Goal: Task Accomplishment & Management: Use online tool/utility

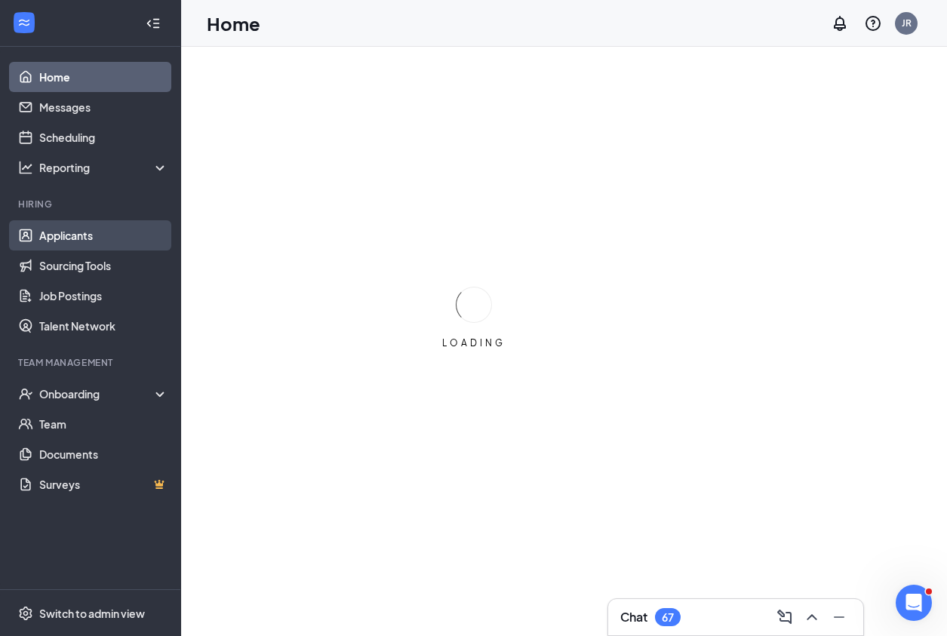
click at [72, 237] on link "Applicants" at bounding box center [103, 235] width 129 height 30
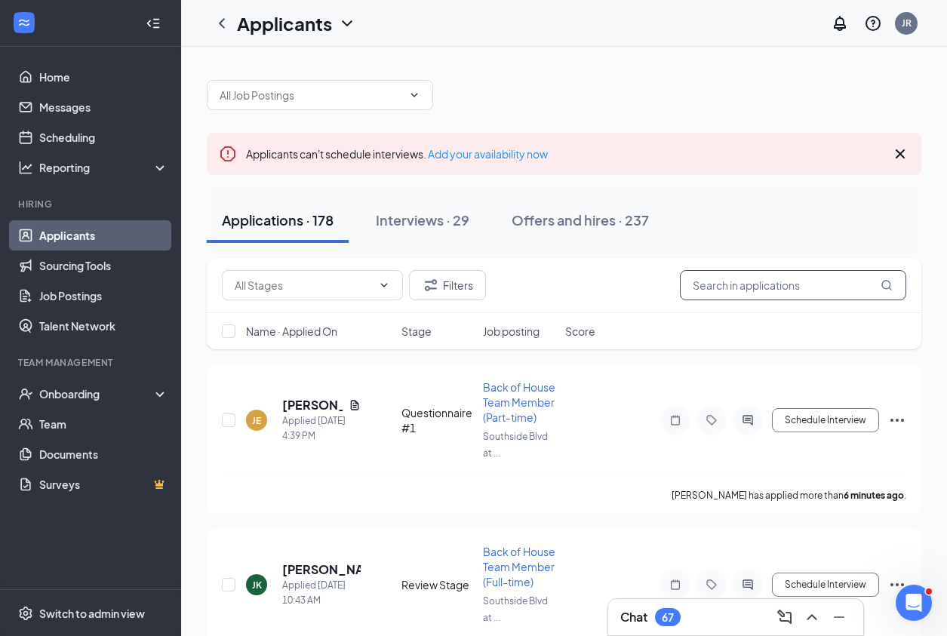
click at [793, 291] on input "text" at bounding box center [793, 285] width 226 height 30
type input "[PERSON_NAME]"
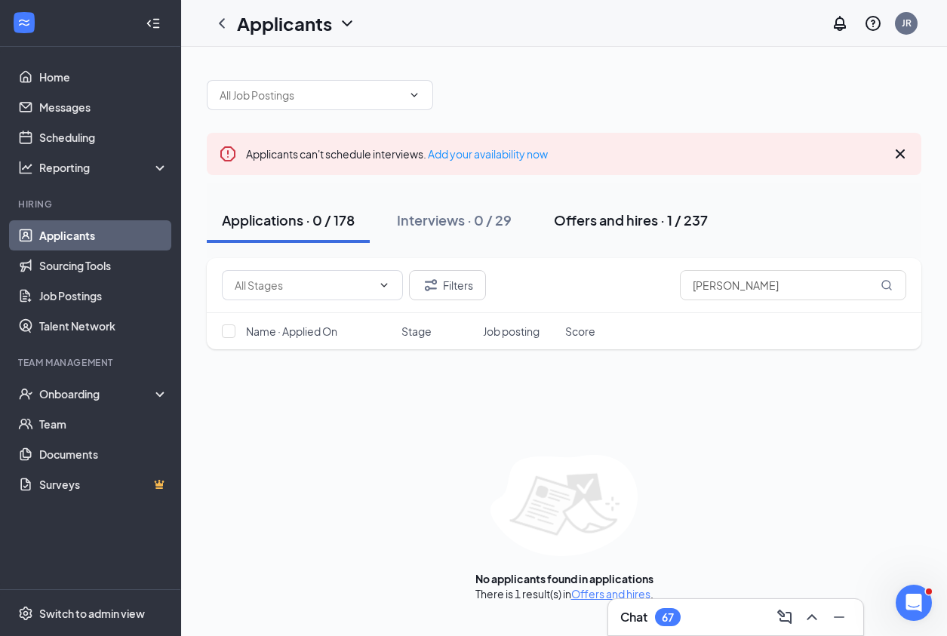
click at [644, 228] on div "Offers and hires · 1 / 237" at bounding box center [631, 220] width 154 height 19
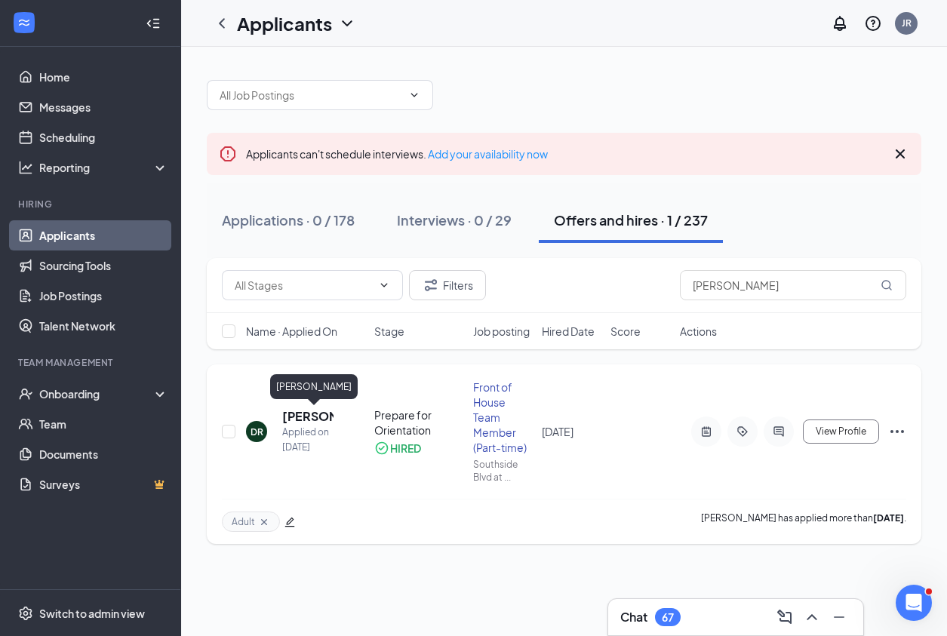
click at [314, 414] on h5 "[PERSON_NAME]" at bounding box center [307, 416] width 51 height 17
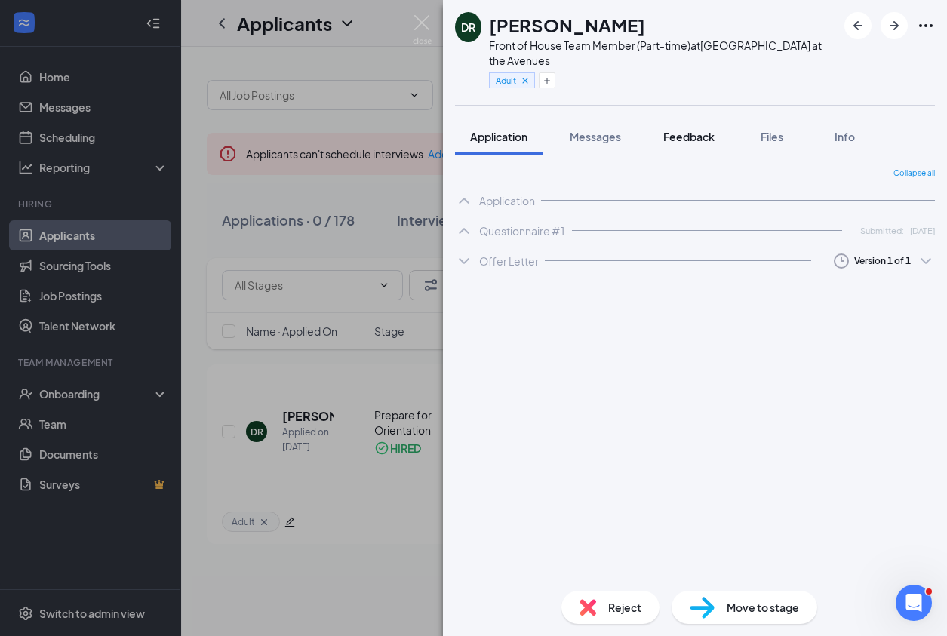
click at [705, 138] on span "Feedback" at bounding box center [688, 137] width 51 height 14
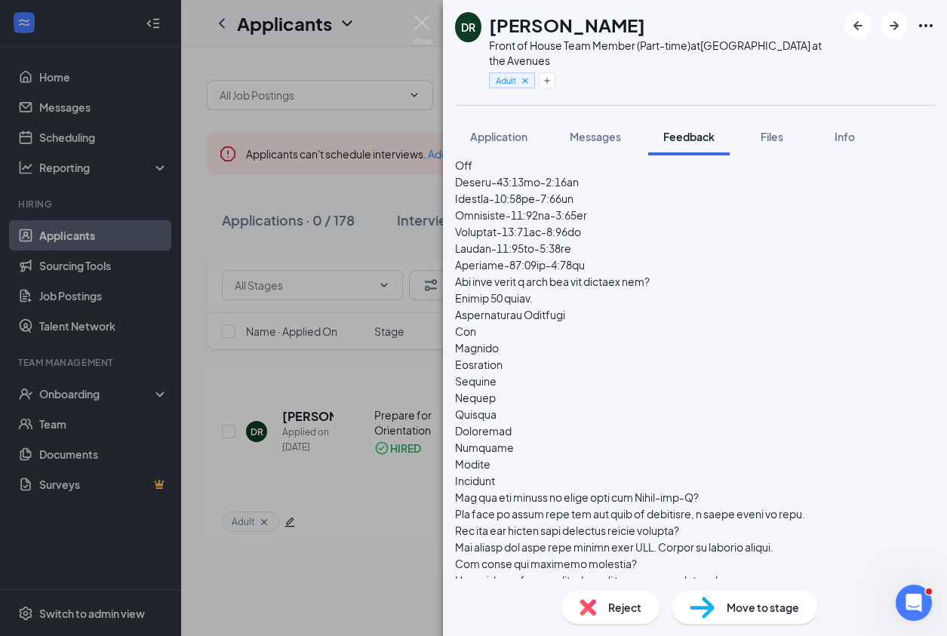
scroll to position [415, 0]
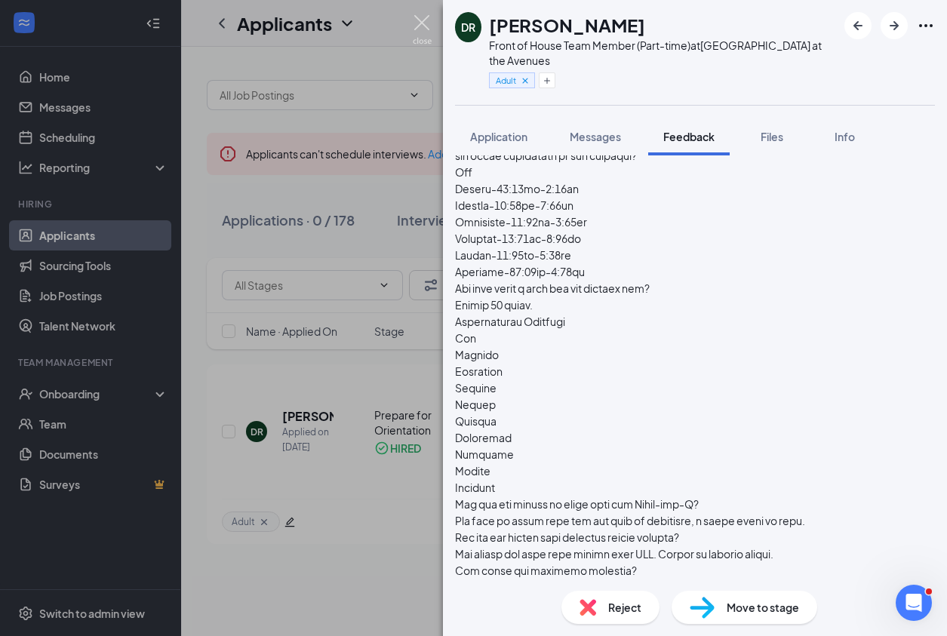
click at [427, 23] on img at bounding box center [422, 29] width 19 height 29
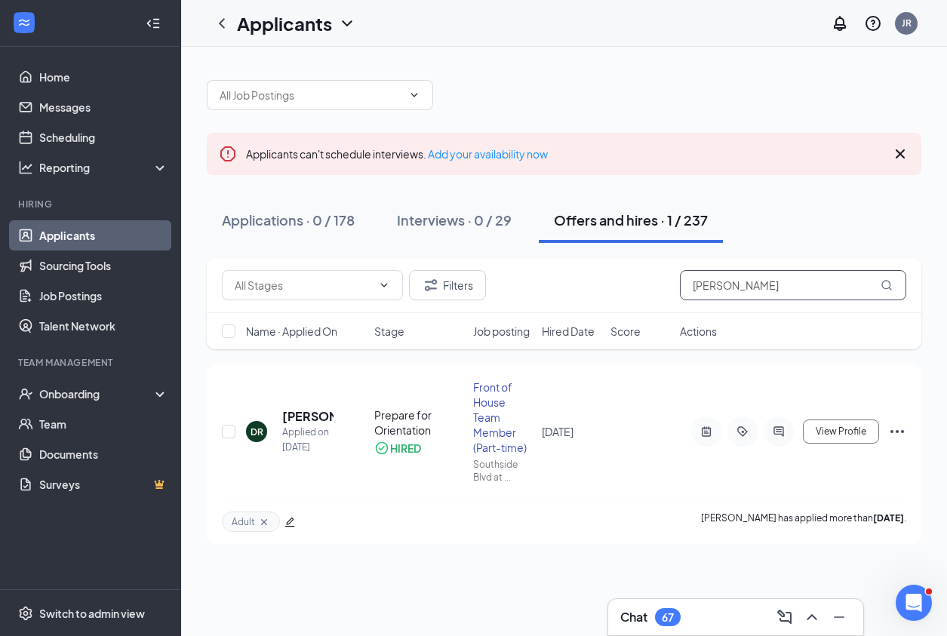
click at [791, 281] on input "[PERSON_NAME]" at bounding box center [793, 285] width 226 height 30
type input "[PERSON_NAME]"
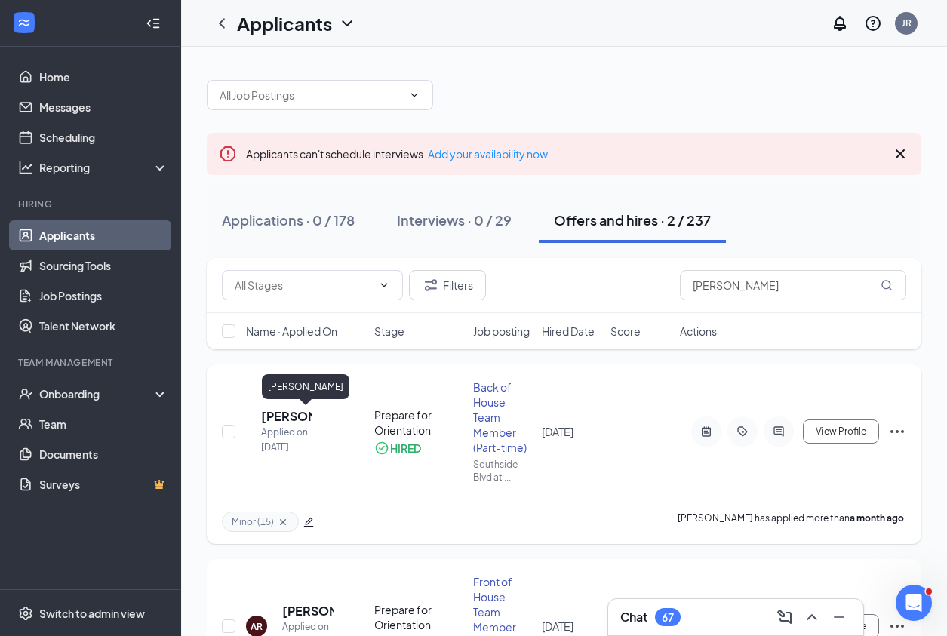
click at [312, 415] on h5 "[PERSON_NAME]" at bounding box center [286, 416] width 51 height 17
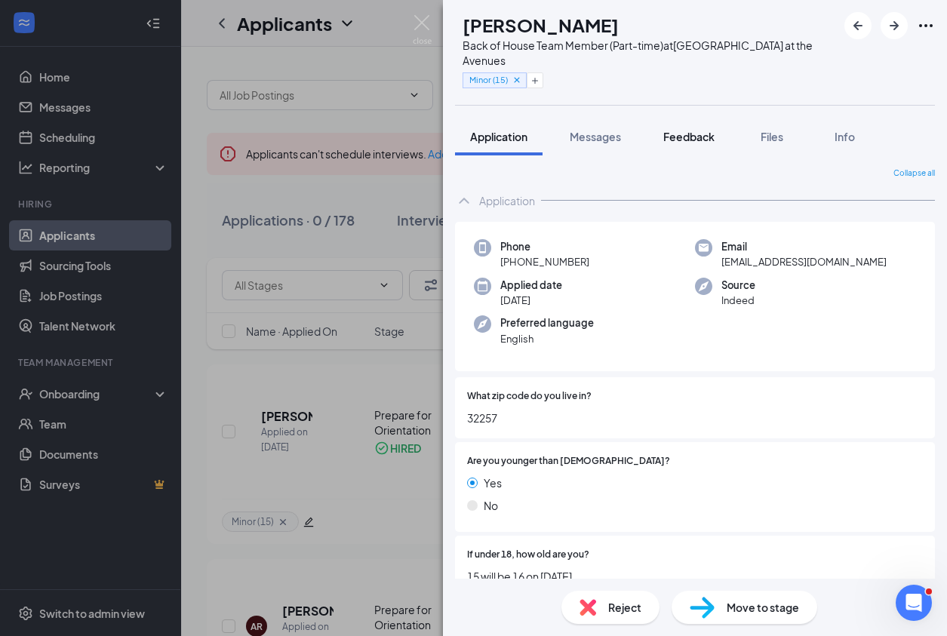
click at [705, 132] on span "Feedback" at bounding box center [688, 137] width 51 height 14
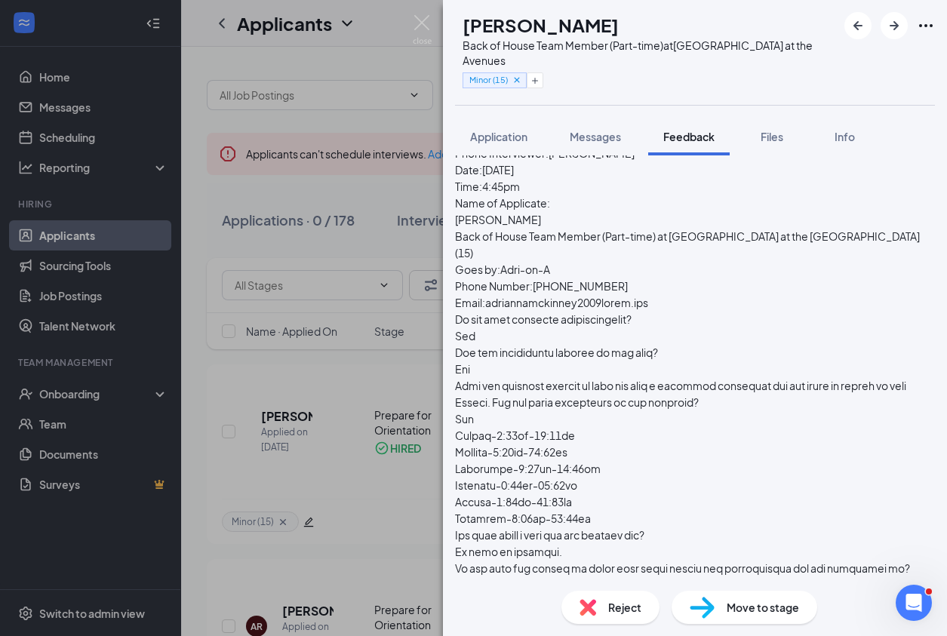
scroll to position [265, 0]
